Goal: Task Accomplishment & Management: Manage account settings

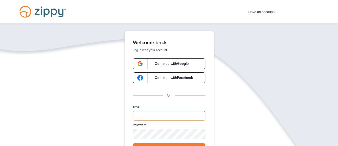
click at [159, 113] on input "Email" at bounding box center [169, 116] width 73 height 10
type input "**********"
click at [149, 144] on button "Log in" at bounding box center [169, 148] width 73 height 11
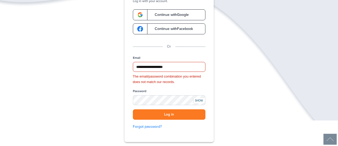
scroll to position [51, 0]
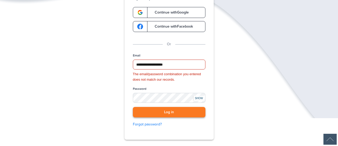
click at [163, 117] on button "Log in" at bounding box center [169, 112] width 73 height 11
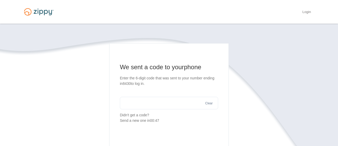
click at [126, 104] on input "text" at bounding box center [169, 103] width 98 height 12
type input "******"
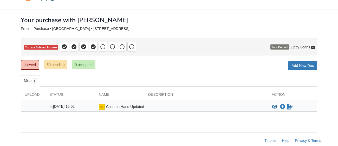
scroll to position [22, 0]
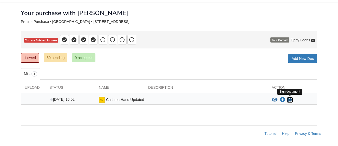
click at [289, 100] on icon "Sign Form" at bounding box center [290, 99] width 6 height 5
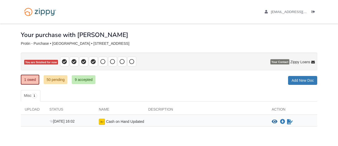
scroll to position [22, 0]
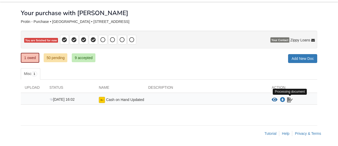
click at [288, 101] on icon "Waiting for your co-borrower to e-sign" at bounding box center [290, 99] width 6 height 5
